Goal: Navigation & Orientation: Find specific page/section

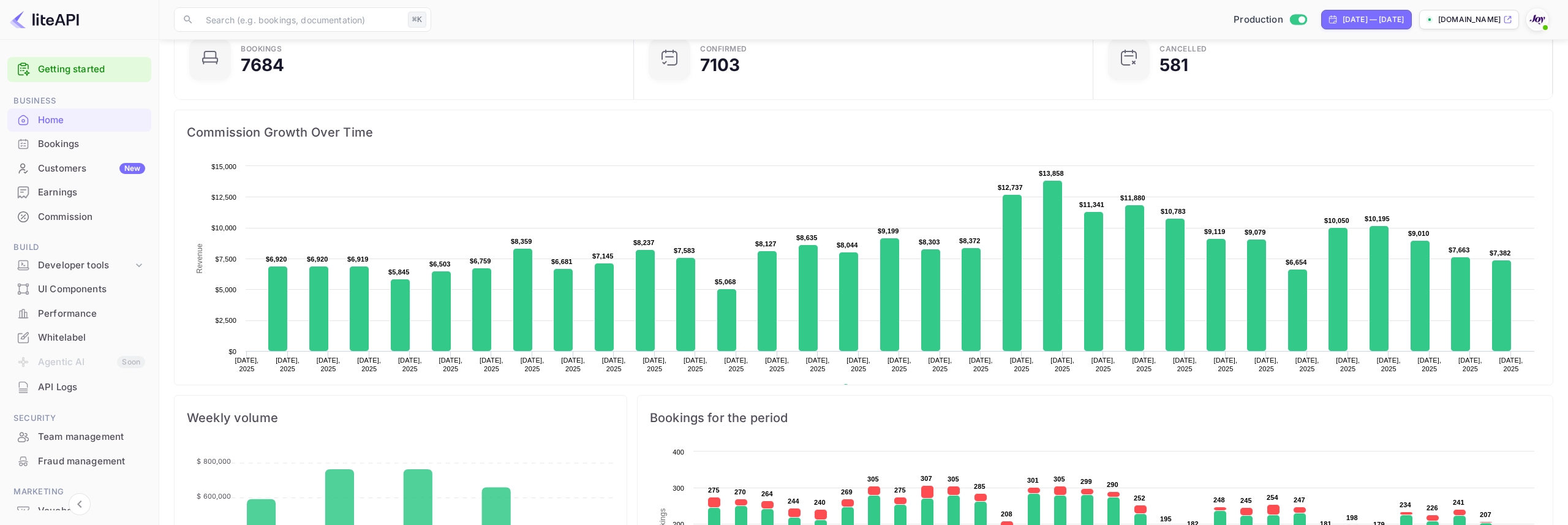
scroll to position [78, 0]
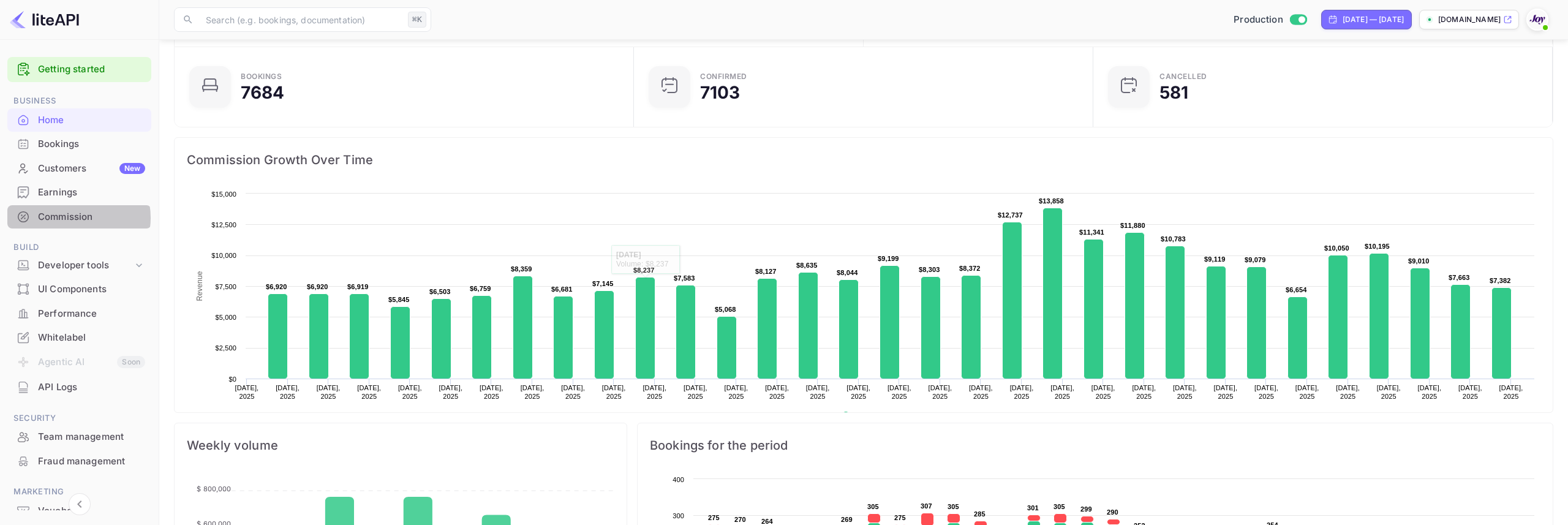
click at [74, 217] on div "Commission" at bounding box center [92, 217] width 107 height 14
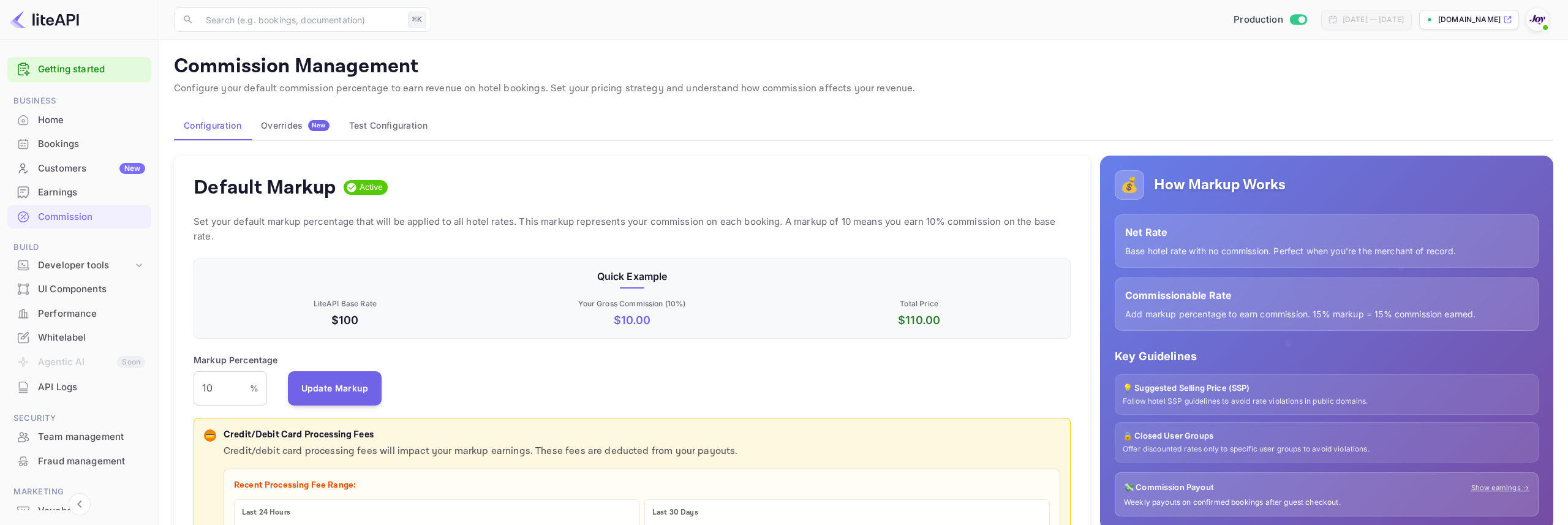
scroll to position [217, 877]
click at [78, 152] on div "Bookings" at bounding box center [79, 144] width 144 height 24
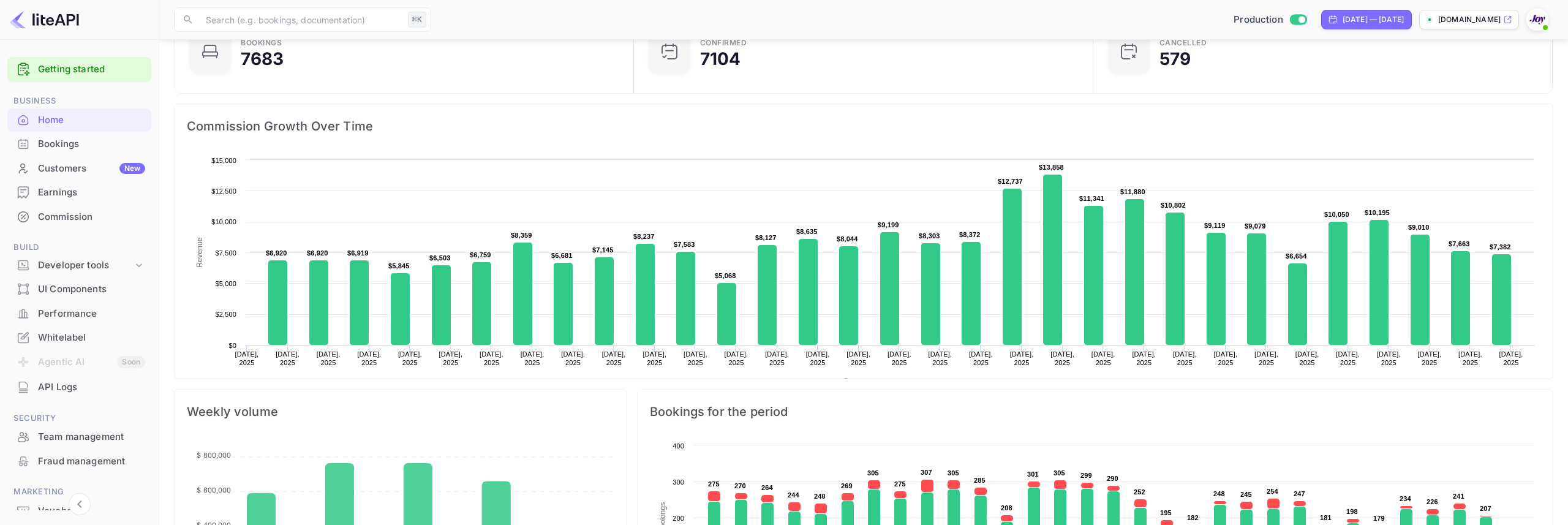
scroll to position [199, 452]
